Goal: Task Accomplishment & Management: Manage account settings

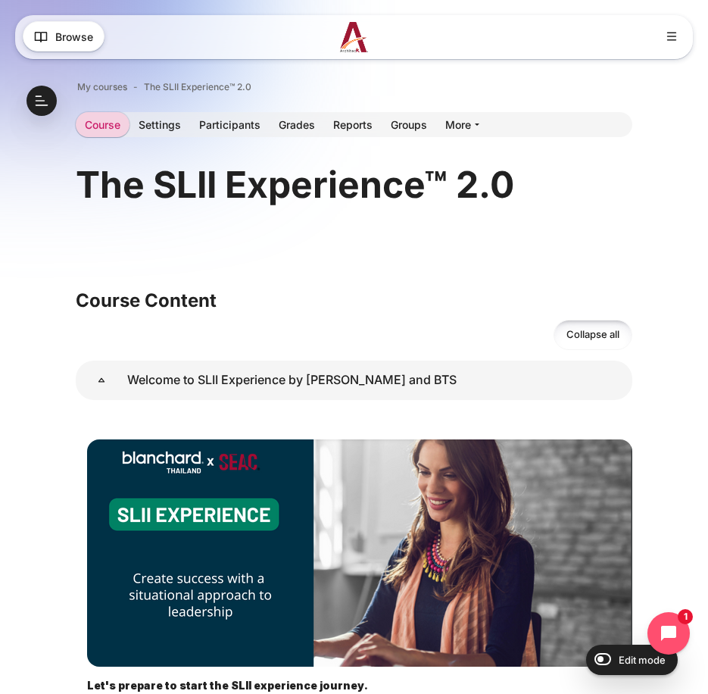
click at [354, 51] on img at bounding box center [354, 37] width 28 height 30
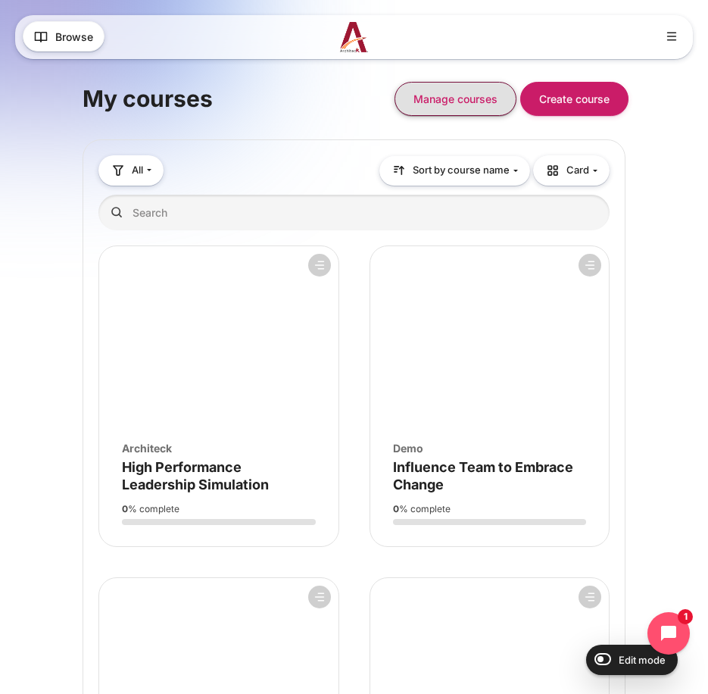
click at [469, 94] on button "Manage courses" at bounding box center [455, 99] width 122 height 34
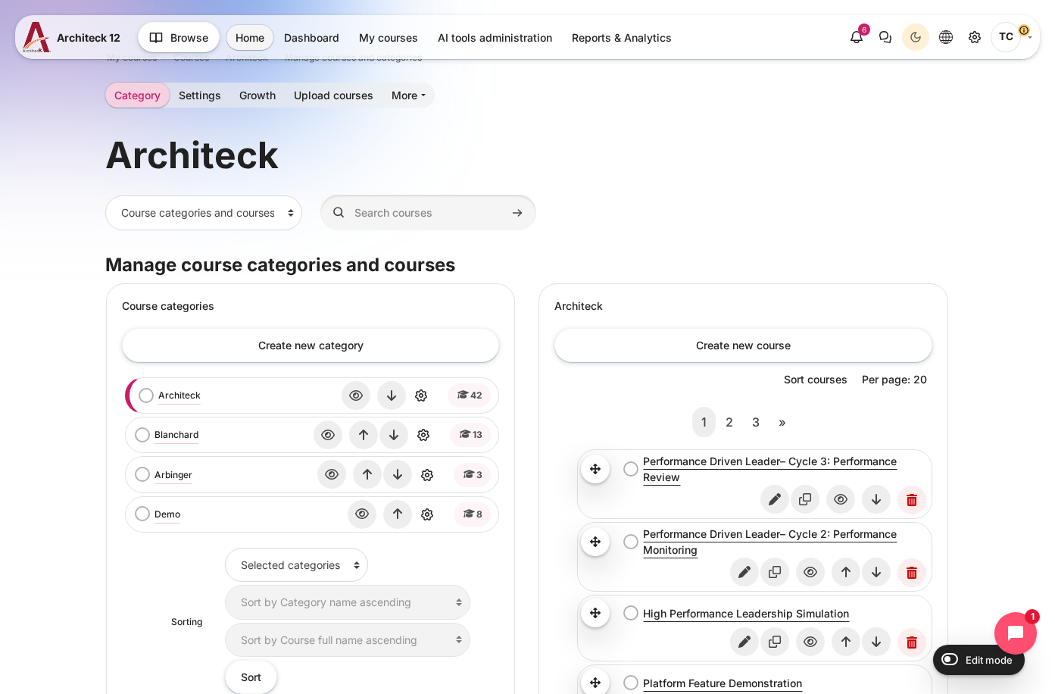
scroll to position [29, 0]
click at [172, 435] on link "Blanchard" at bounding box center [176, 436] width 44 height 14
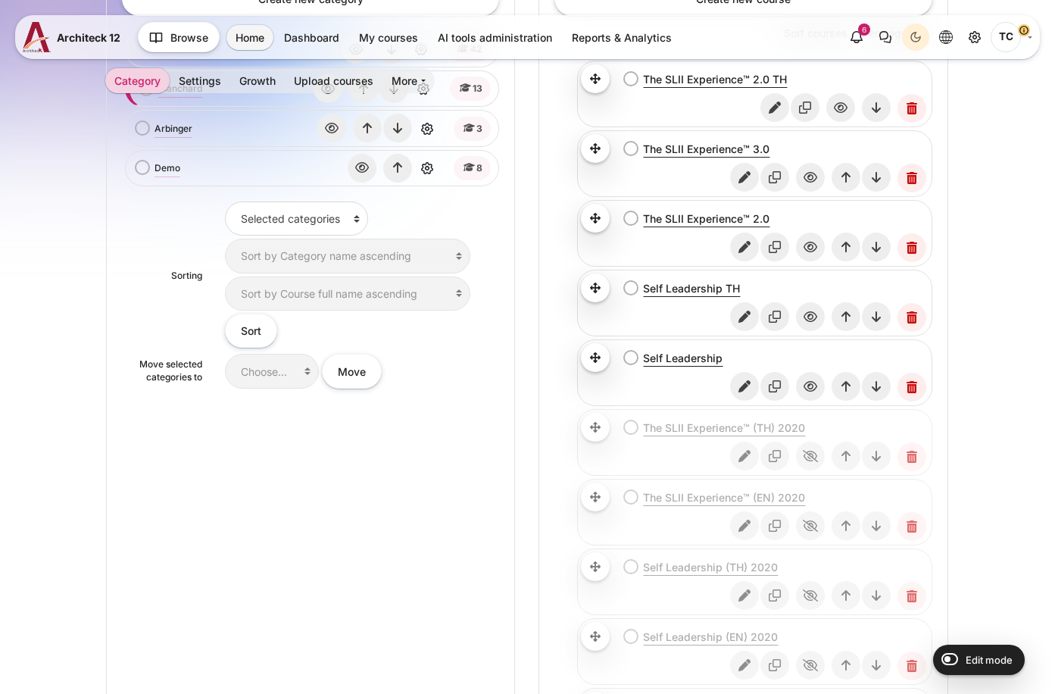
scroll to position [376, 0]
click at [755, 386] on icon "Edit" at bounding box center [744, 385] width 29 height 29
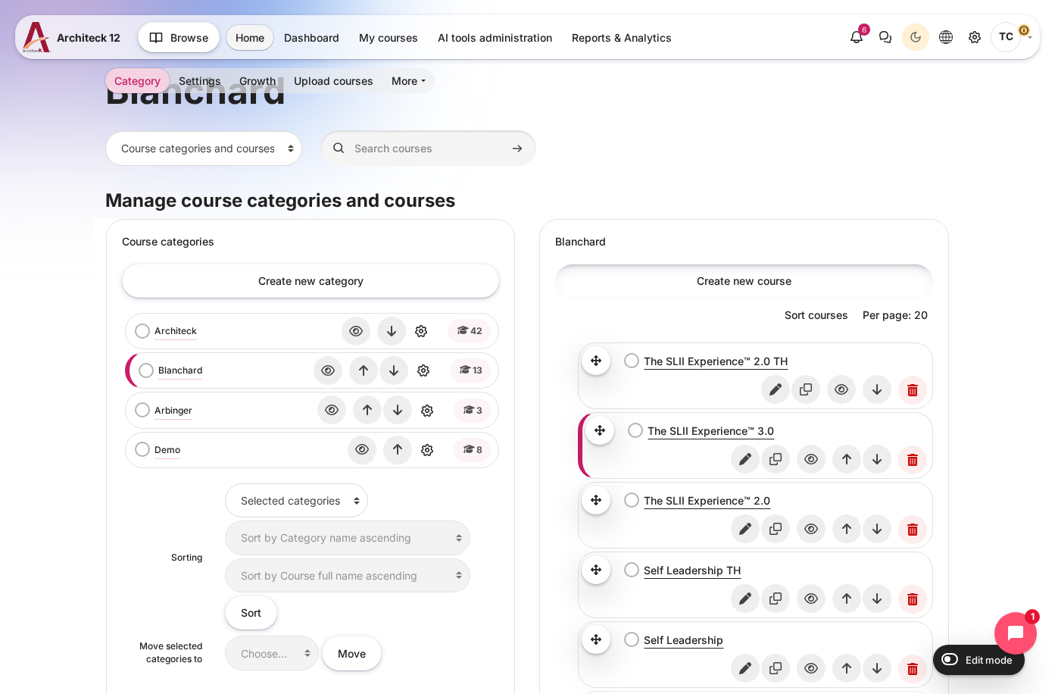
scroll to position [98, 0]
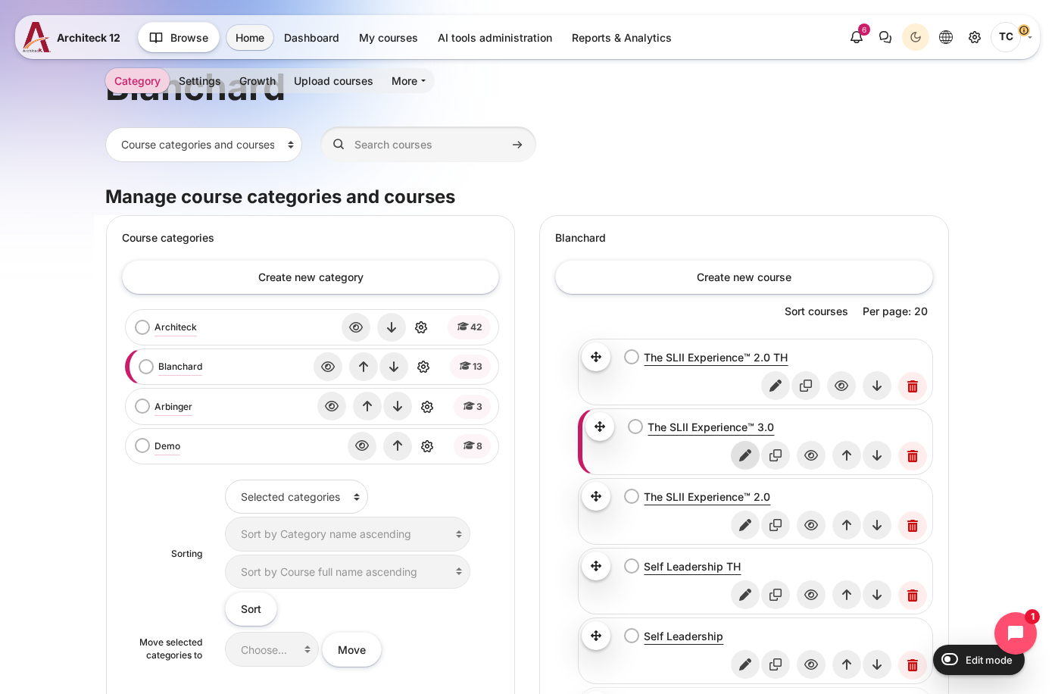
click at [750, 456] on icon "Edit" at bounding box center [745, 455] width 29 height 29
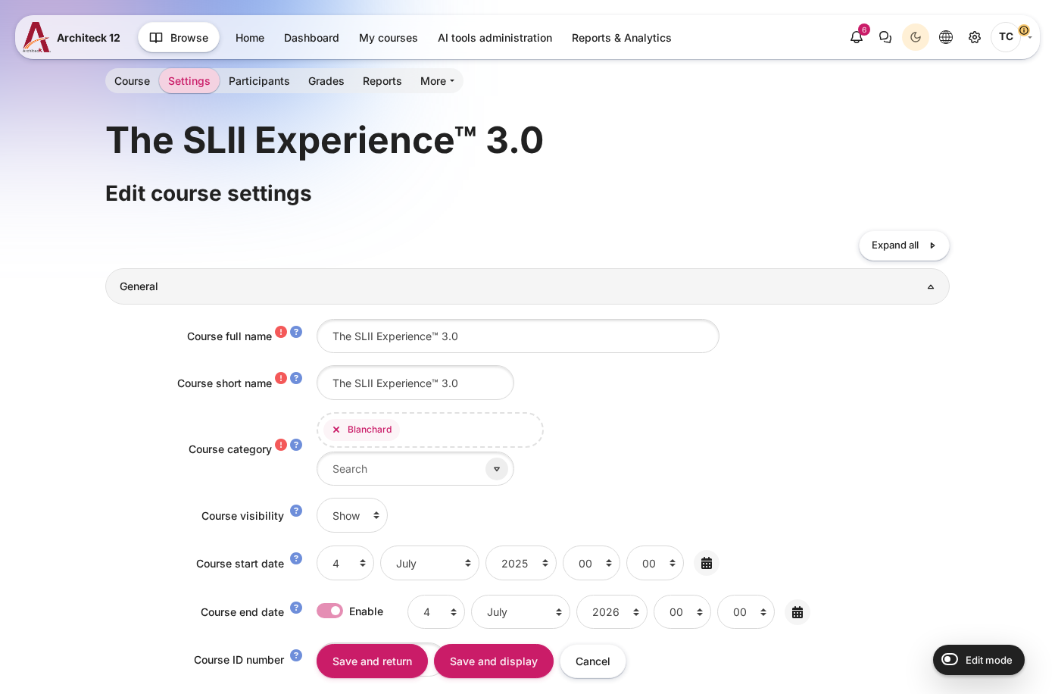
scroll to position [29, 0]
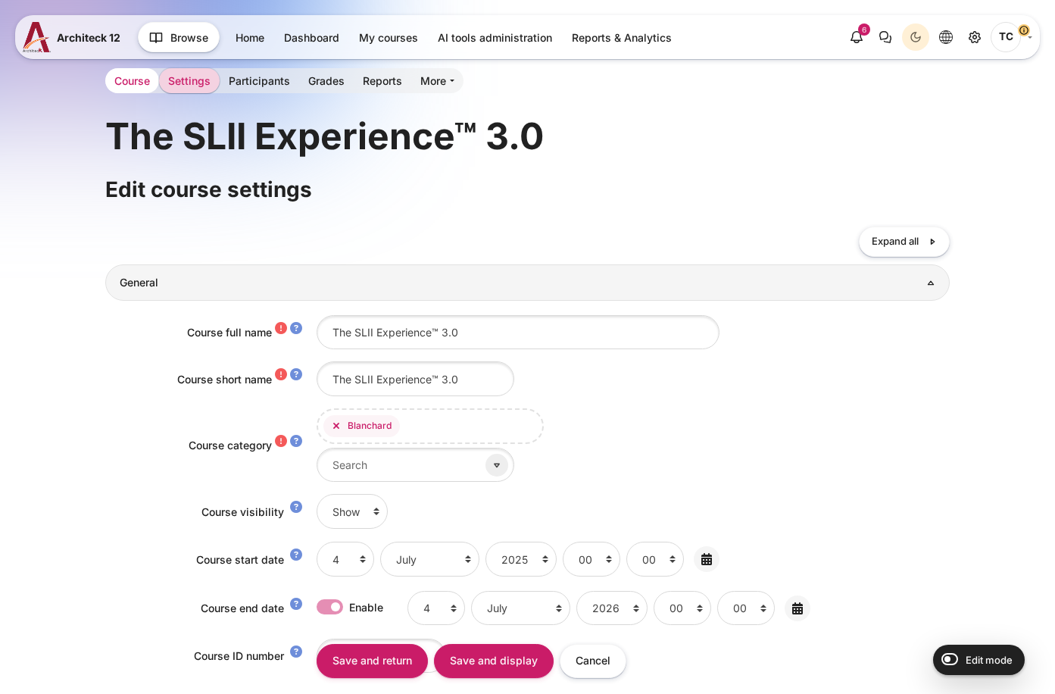
click at [121, 83] on link "Course" at bounding box center [132, 80] width 54 height 25
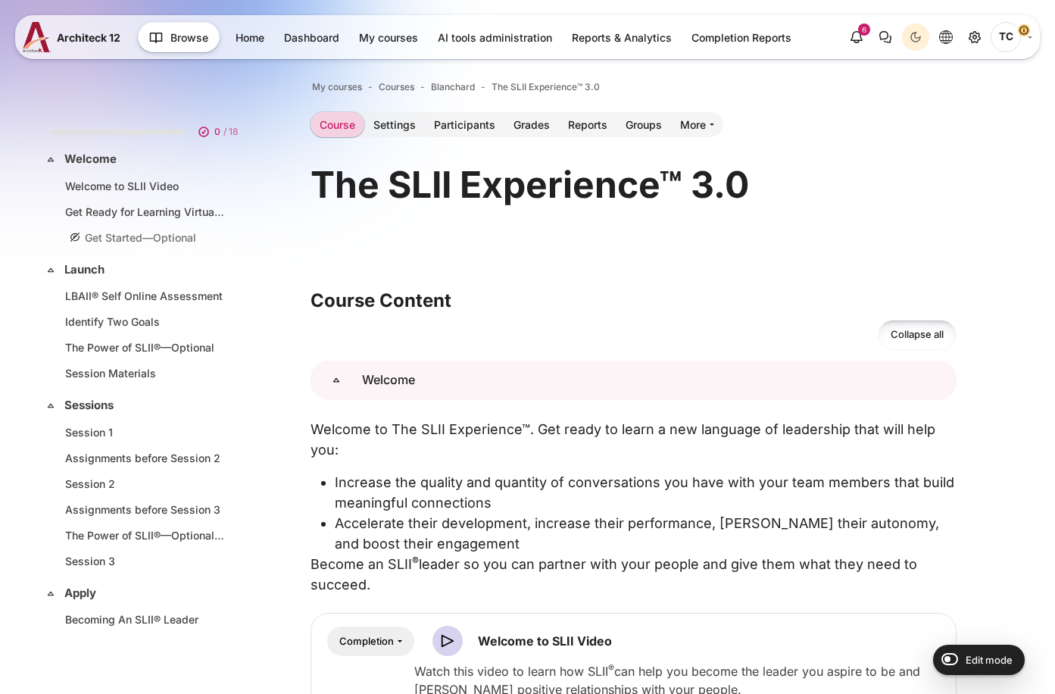
scroll to position [401, 0]
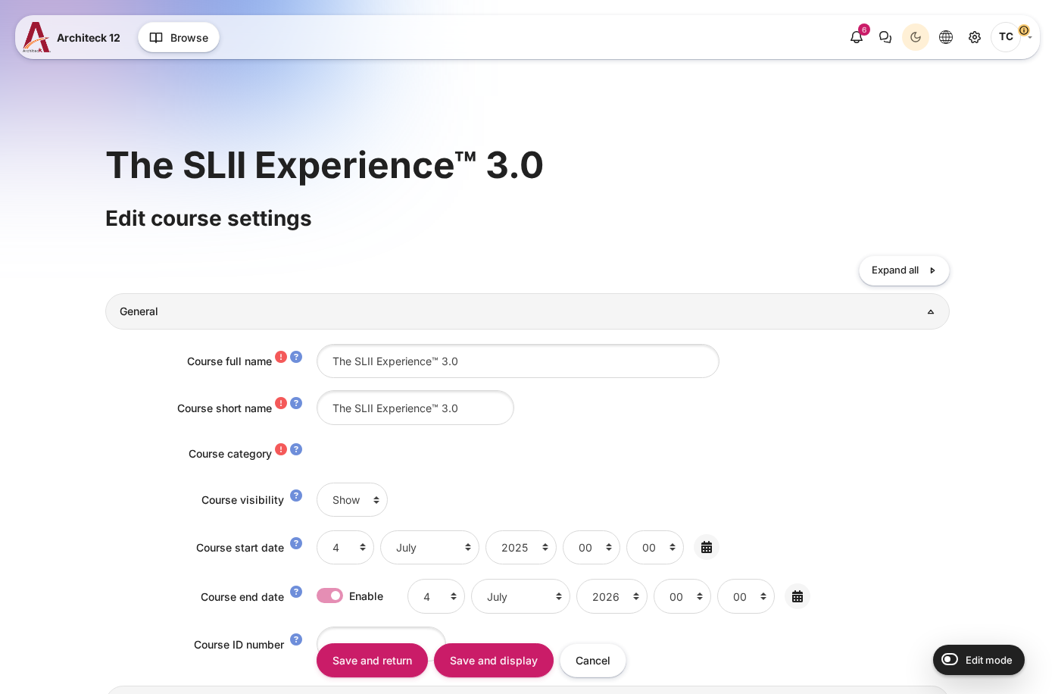
scroll to position [29, 0]
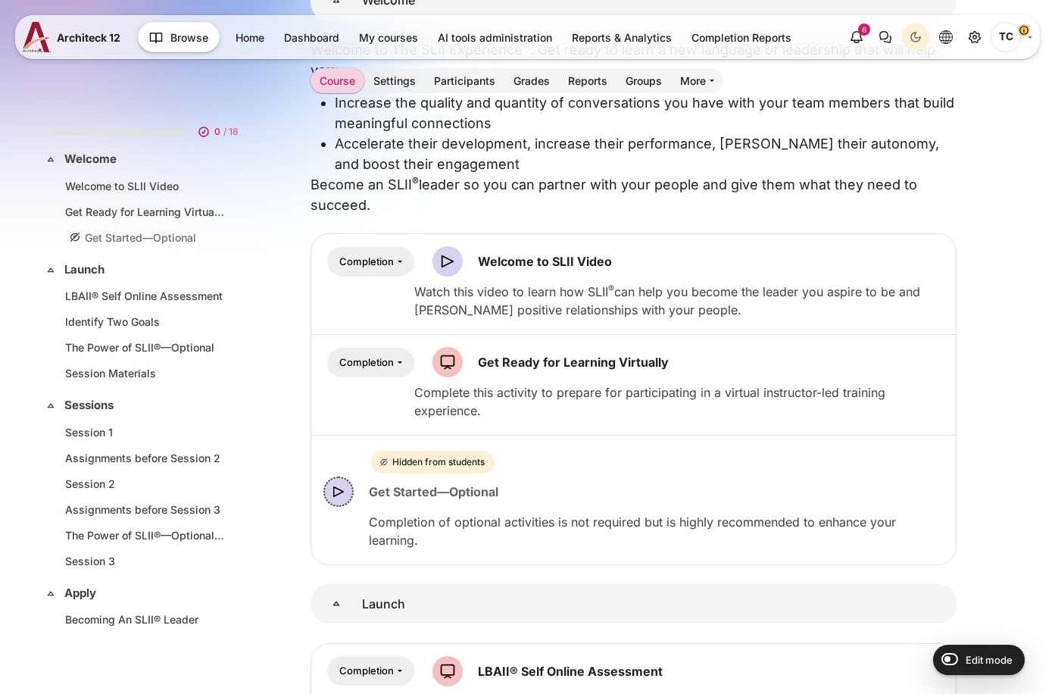
scroll to position [401, 0]
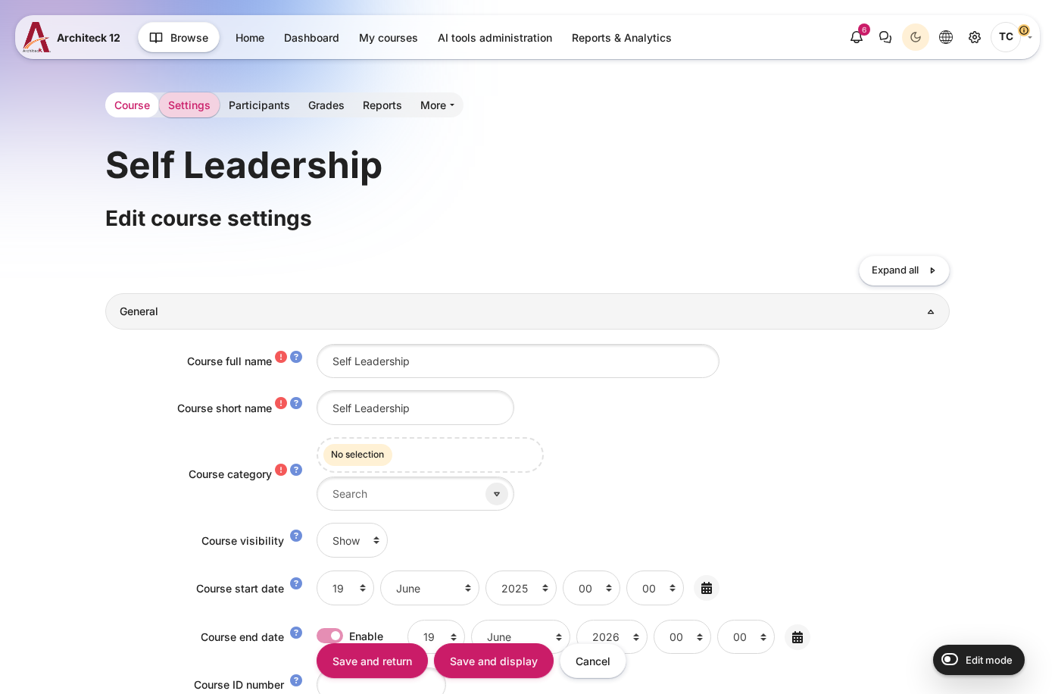
click at [136, 108] on link "Course" at bounding box center [132, 104] width 54 height 25
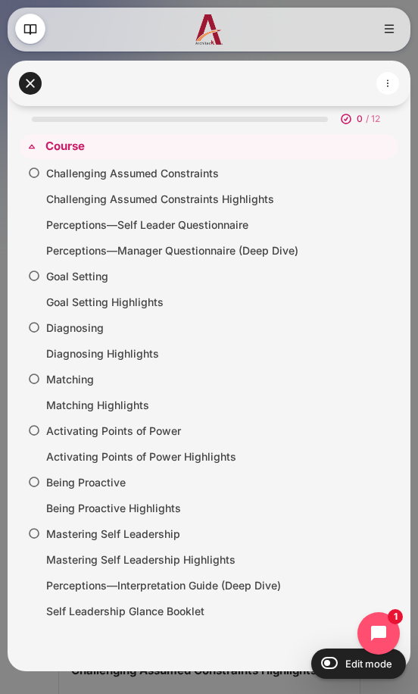
click at [212, 42] on img at bounding box center [209, 29] width 28 height 30
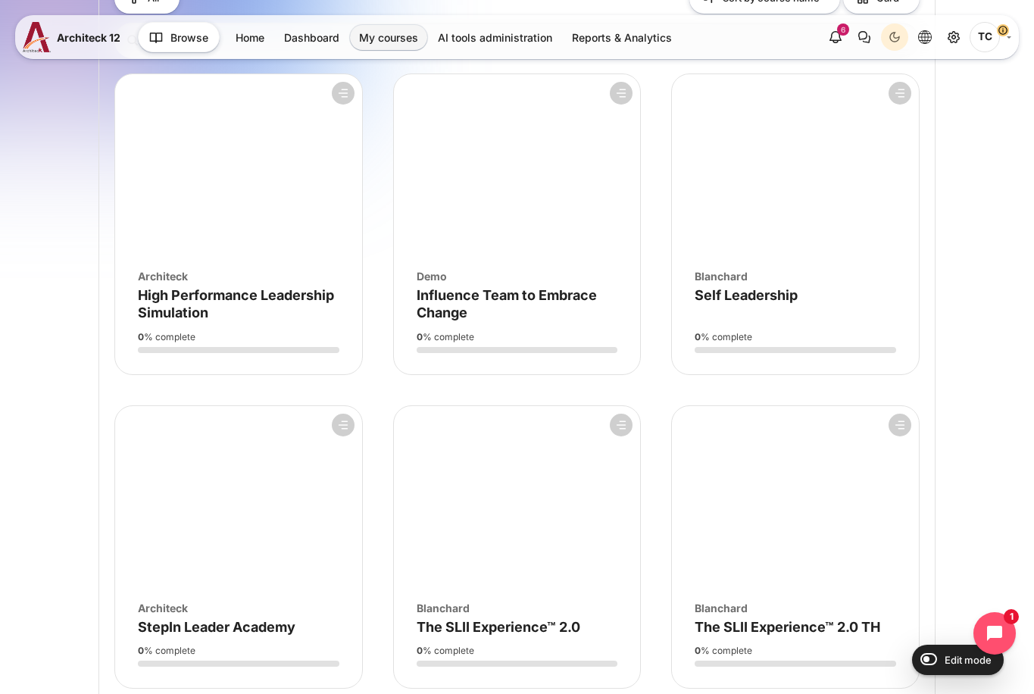
scroll to position [169, 0]
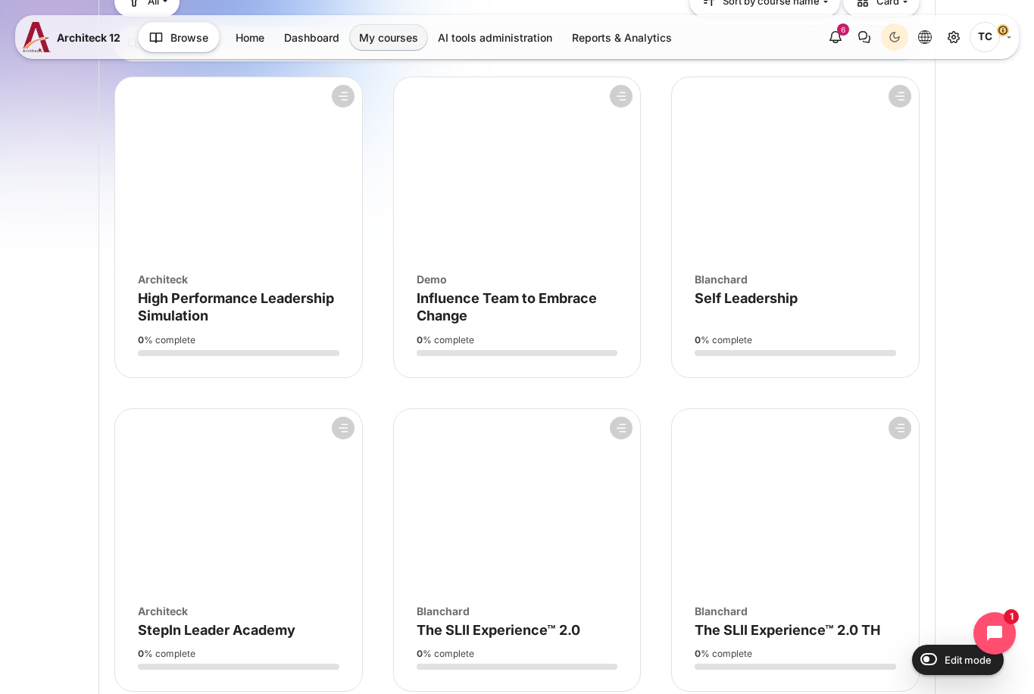
click at [429, 207] on figure "Course overview" at bounding box center [795, 168] width 247 height 182
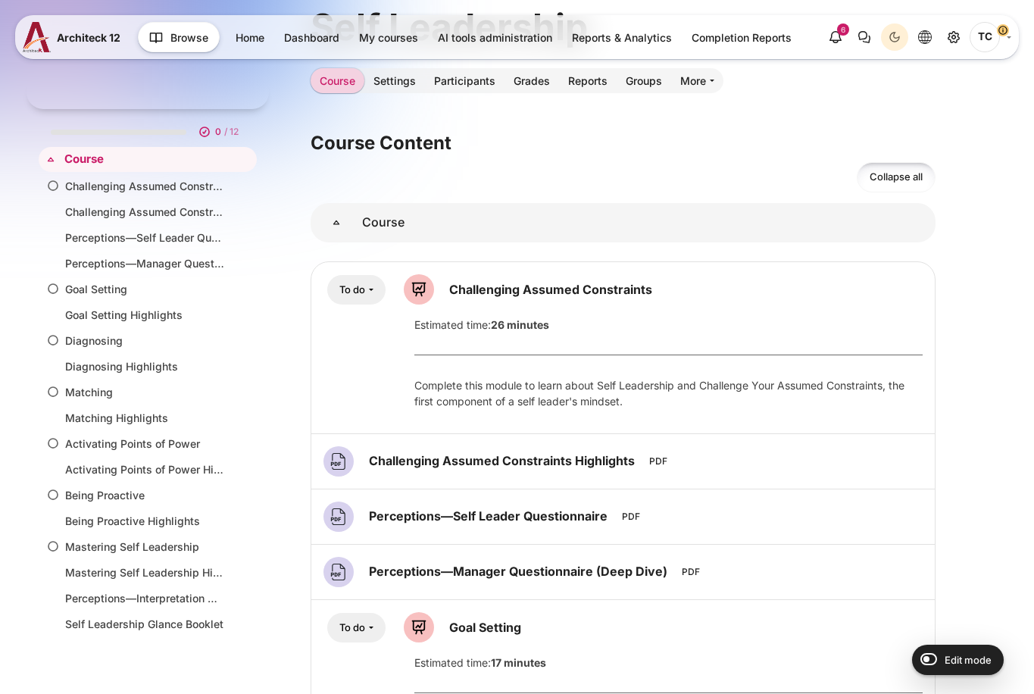
scroll to position [10, 0]
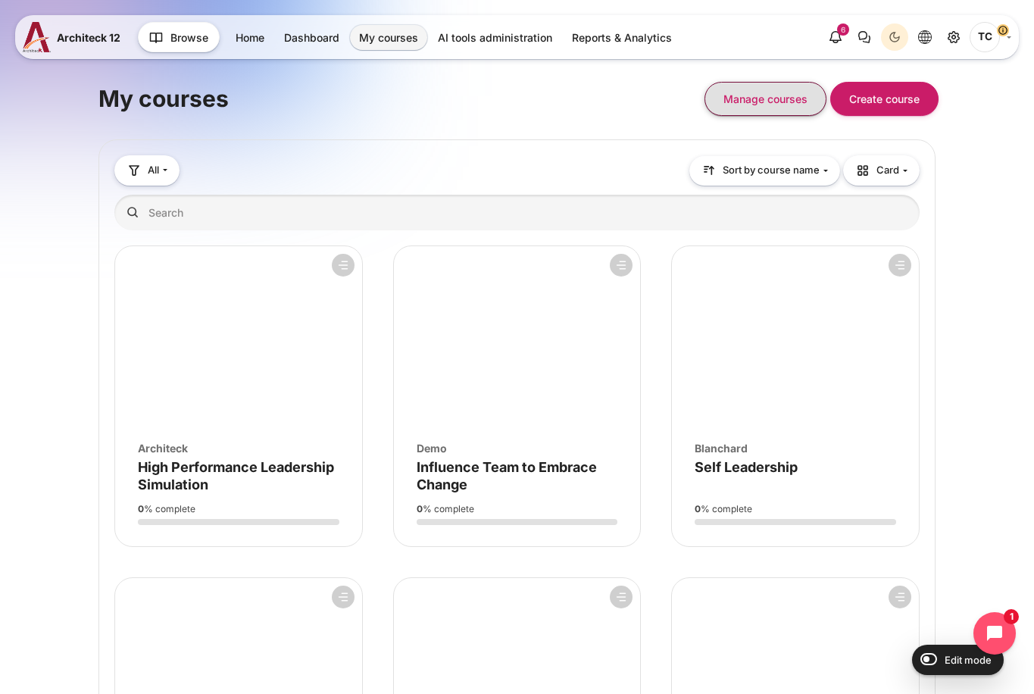
click at [772, 103] on button "Manage courses" at bounding box center [765, 99] width 122 height 34
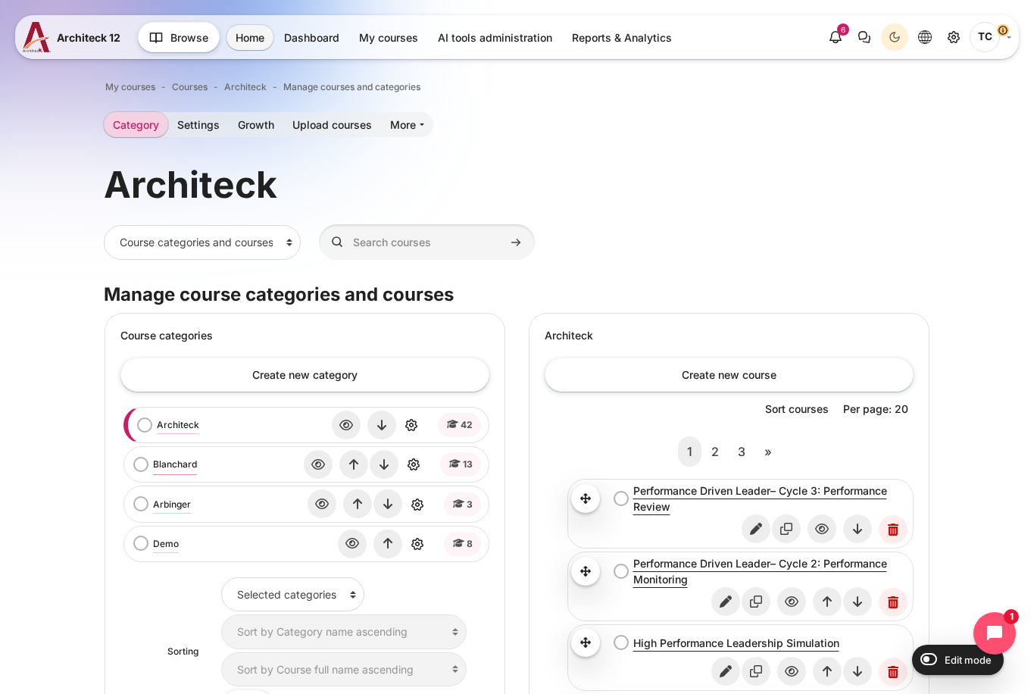
click at [169, 469] on link "Blanchard" at bounding box center [175, 464] width 44 height 14
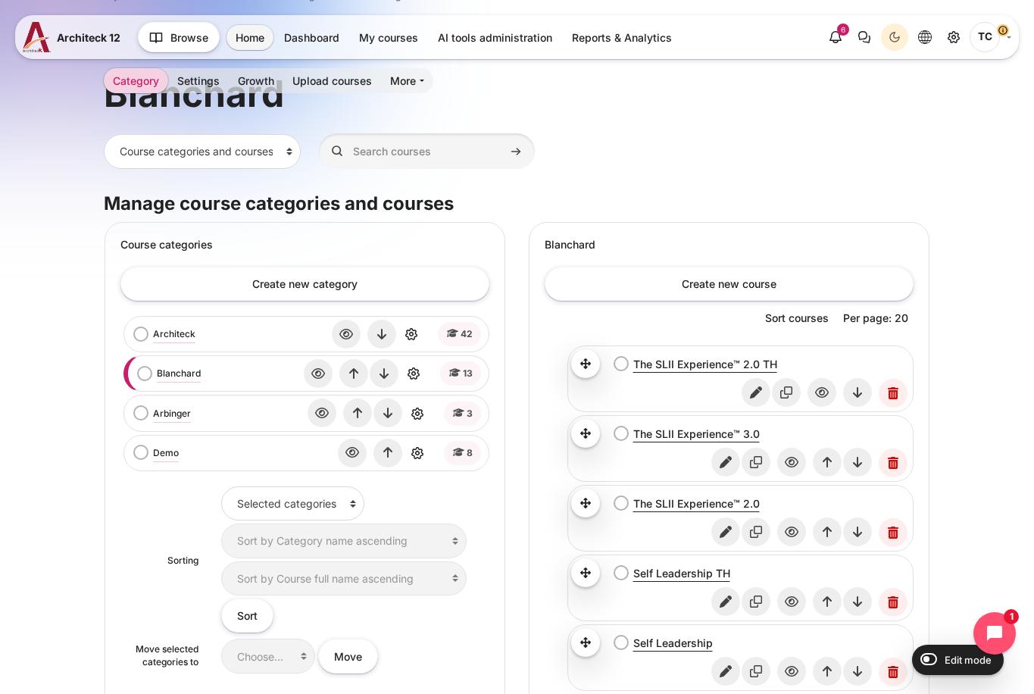
scroll to position [90, 0]
